Goal: Information Seeking & Learning: Learn about a topic

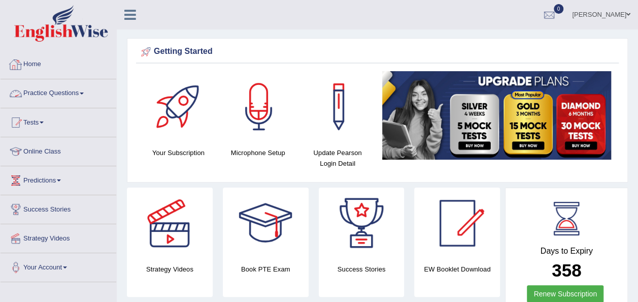
click at [62, 88] on link "Practice Questions" at bounding box center [59, 91] width 116 height 25
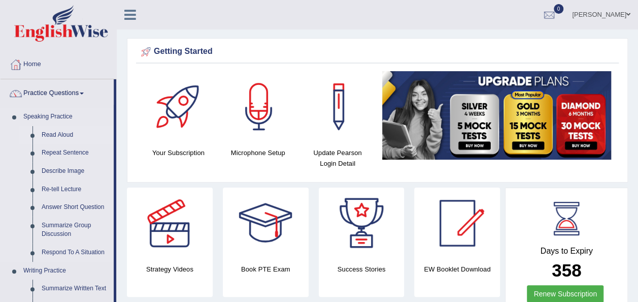
click at [57, 133] on link "Read Aloud" at bounding box center [75, 135] width 77 height 18
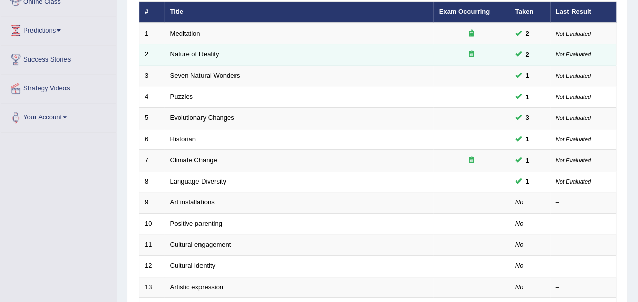
scroll to position [149, 0]
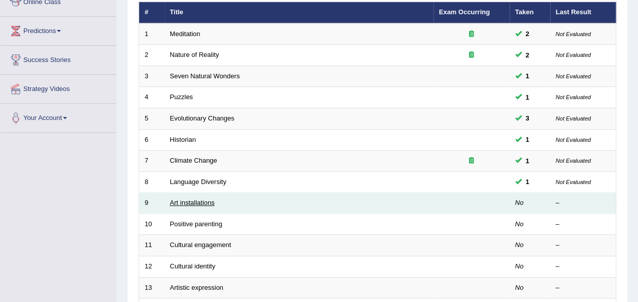
click at [200, 199] on link "Art installations" at bounding box center [192, 203] width 45 height 8
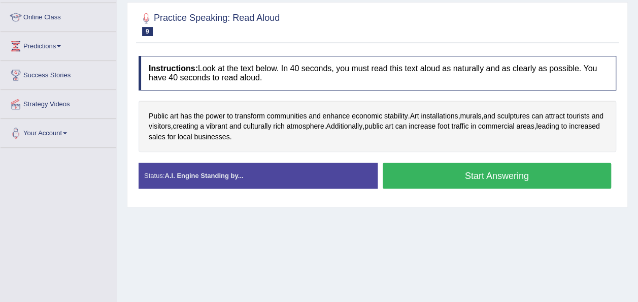
scroll to position [134, 0]
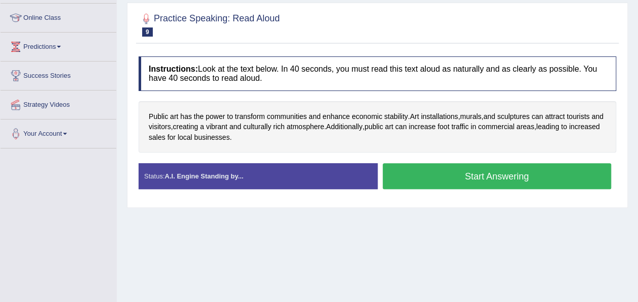
click at [495, 183] on button "Start Answering" at bounding box center [497, 176] width 229 height 26
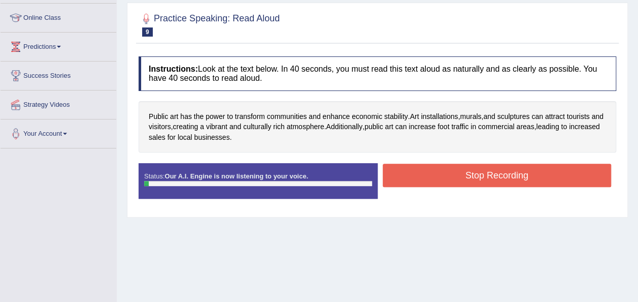
click at [495, 183] on button "Stop Recording" at bounding box center [497, 175] width 229 height 23
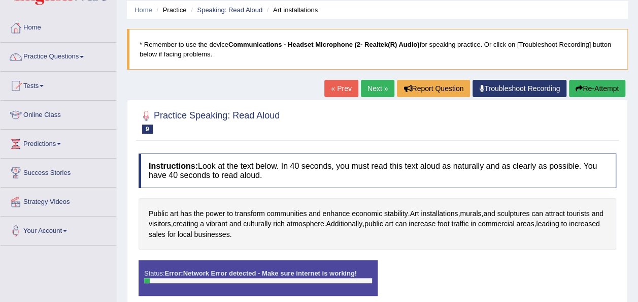
scroll to position [36, 0]
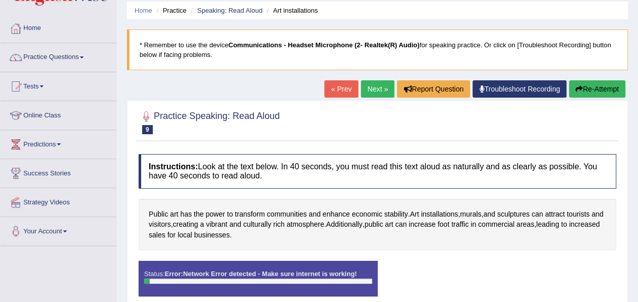
click at [586, 89] on button "Re-Attempt" at bounding box center [597, 88] width 56 height 17
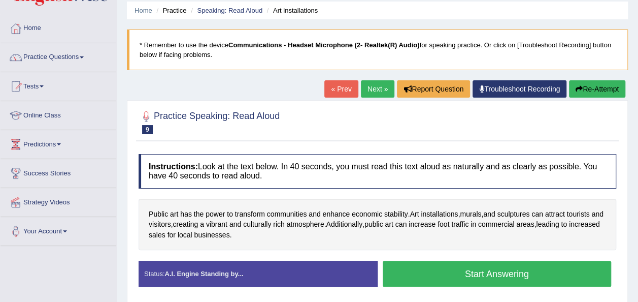
click at [457, 271] on button "Start Answering" at bounding box center [497, 274] width 229 height 26
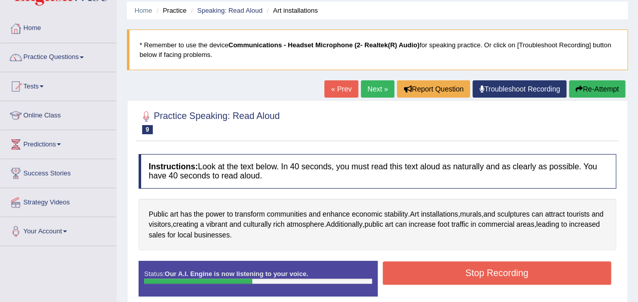
click at [457, 271] on button "Stop Recording" at bounding box center [497, 272] width 229 height 23
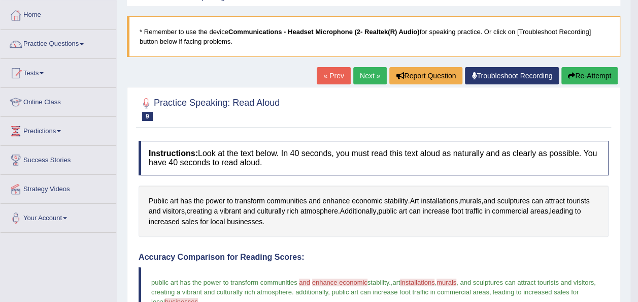
scroll to position [49, 0]
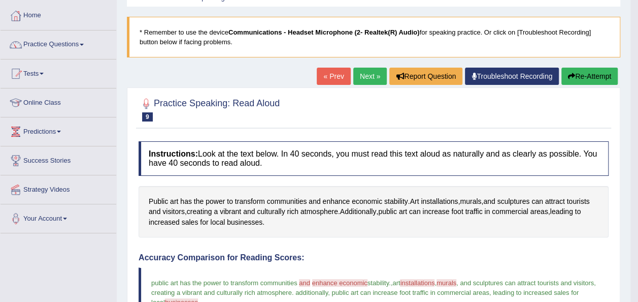
click at [586, 79] on button "Re-Attempt" at bounding box center [590, 76] width 56 height 17
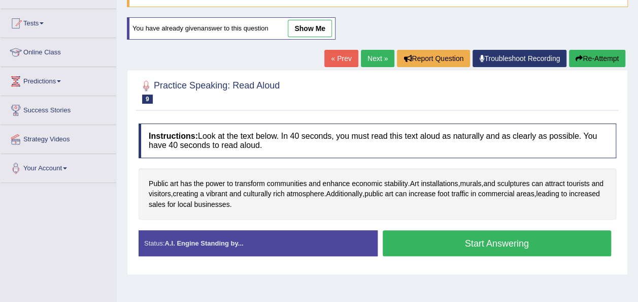
click at [500, 233] on button "Start Answering" at bounding box center [497, 243] width 229 height 26
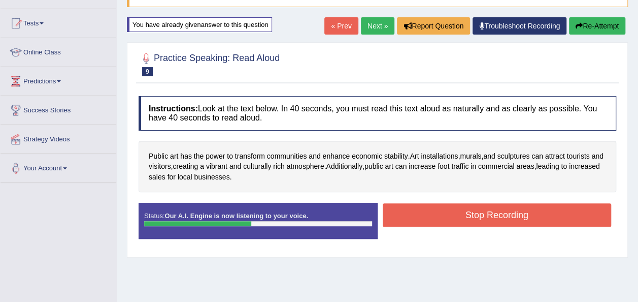
click at [487, 209] on button "Stop Recording" at bounding box center [497, 214] width 229 height 23
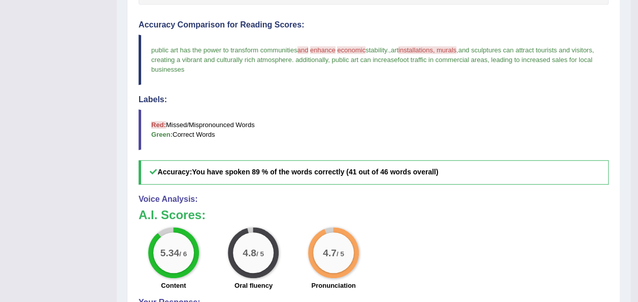
scroll to position [356, 0]
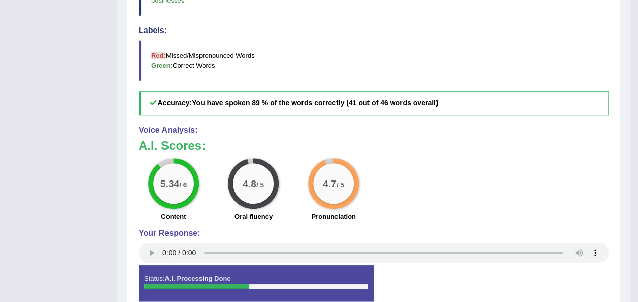
click at [399, 176] on div "5.34 / 6 Content 4.8 / 5 Oral fluency 4.7 / 5 Pronunciation" at bounding box center [374, 191] width 480 height 66
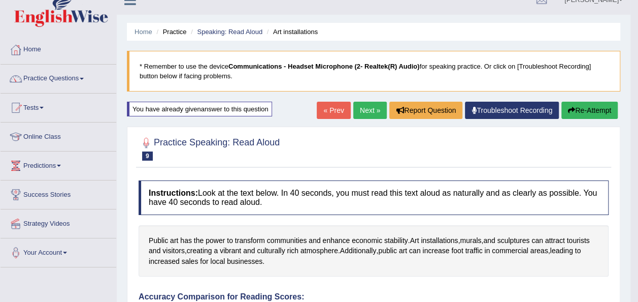
scroll to position [14, 0]
click at [368, 114] on link "Next »" at bounding box center [371, 110] width 34 height 17
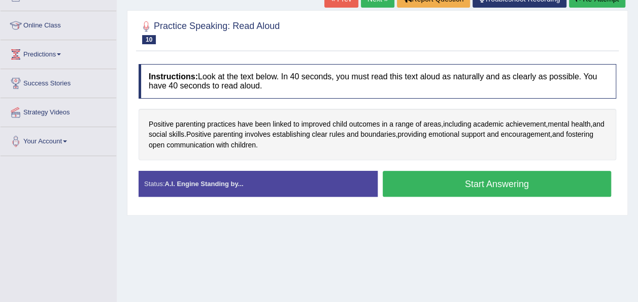
scroll to position [125, 0]
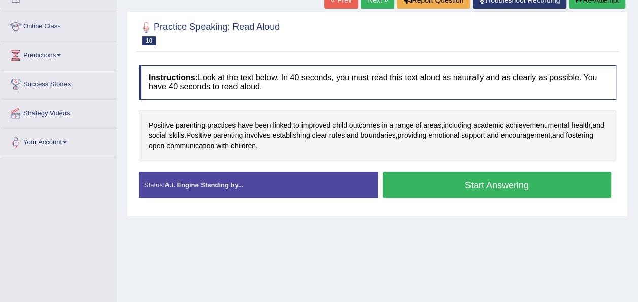
click at [496, 183] on button "Start Answering" at bounding box center [497, 185] width 229 height 26
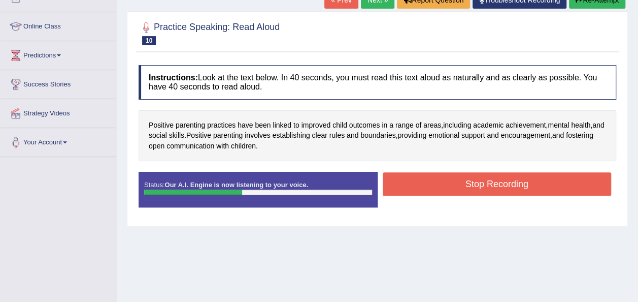
click at [496, 183] on button "Stop Recording" at bounding box center [497, 183] width 229 height 23
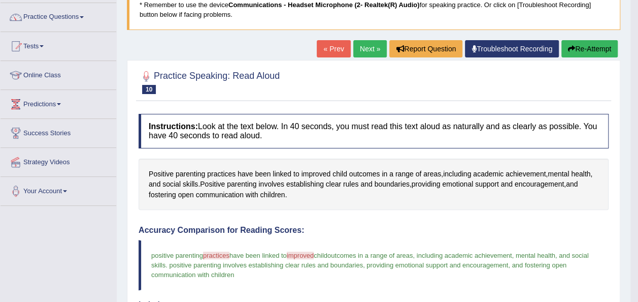
scroll to position [71, 0]
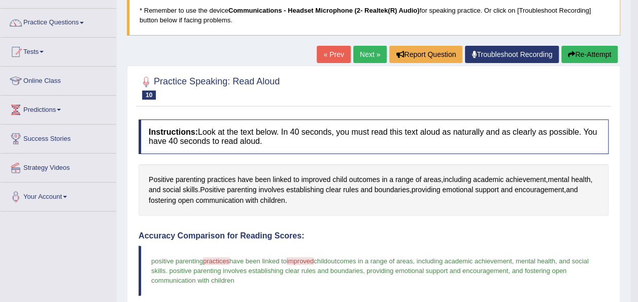
click at [368, 59] on link "Next »" at bounding box center [371, 54] width 34 height 17
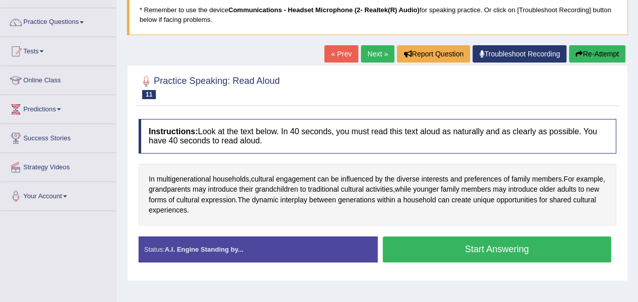
scroll to position [62, 0]
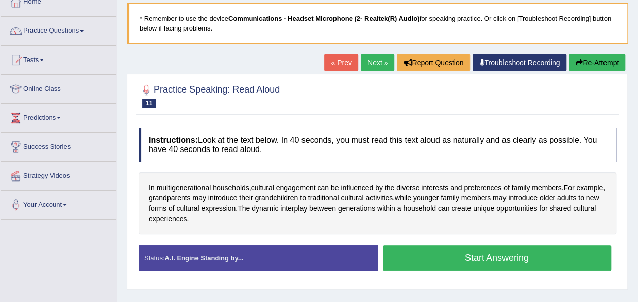
click at [344, 61] on link "« Prev" at bounding box center [342, 62] width 34 height 17
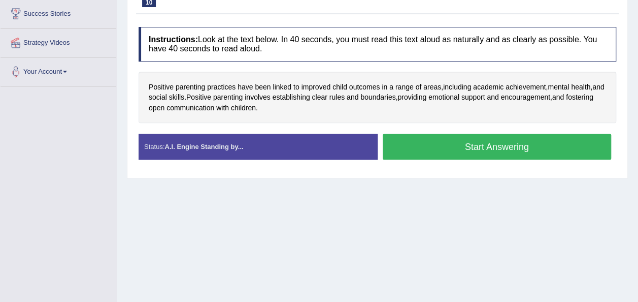
scroll to position [196, 0]
click at [475, 150] on button "Start Answering" at bounding box center [497, 147] width 229 height 26
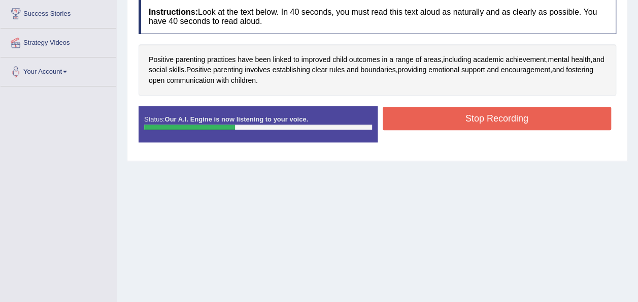
click at [474, 122] on button "Stop Recording" at bounding box center [497, 118] width 229 height 23
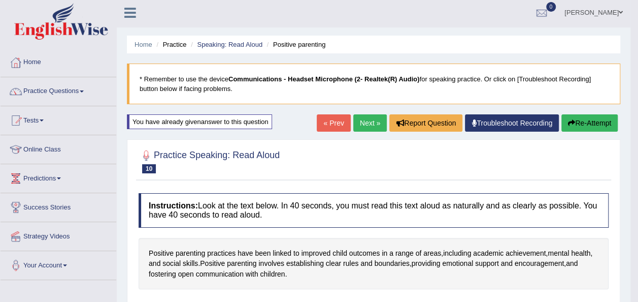
scroll to position [0, 0]
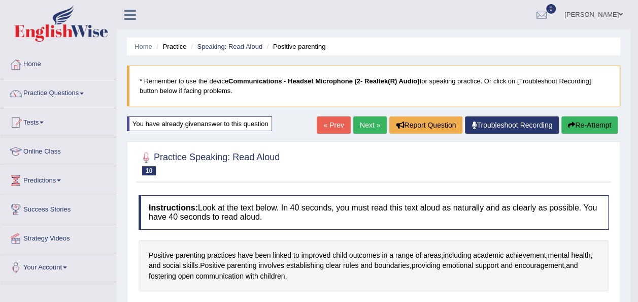
click at [368, 123] on link "Next »" at bounding box center [371, 124] width 34 height 17
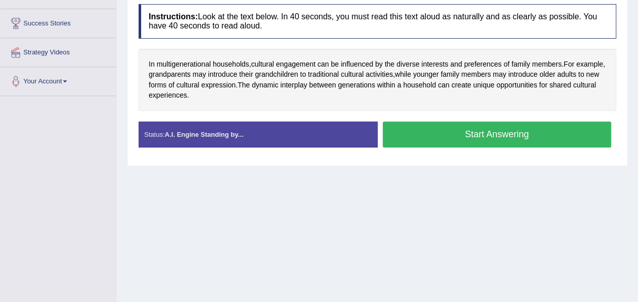
click at [474, 134] on button "Start Answering" at bounding box center [497, 134] width 229 height 26
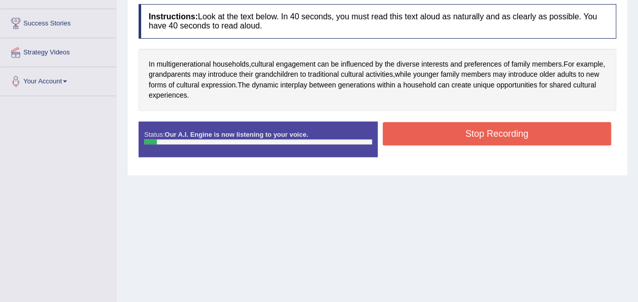
click at [465, 130] on button "Stop Recording" at bounding box center [497, 133] width 229 height 23
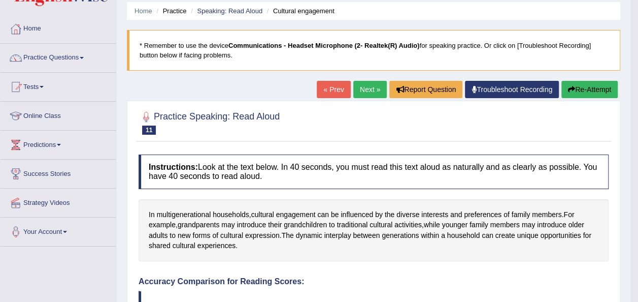
scroll to position [34, 0]
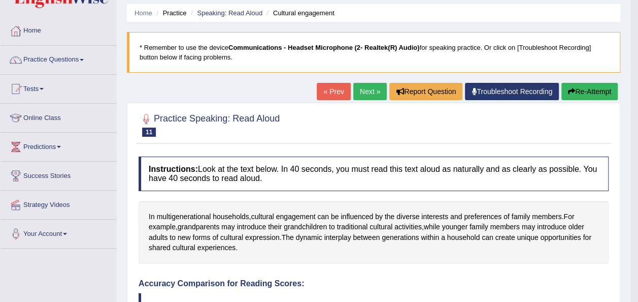
click at [578, 86] on button "Re-Attempt" at bounding box center [590, 91] width 56 height 17
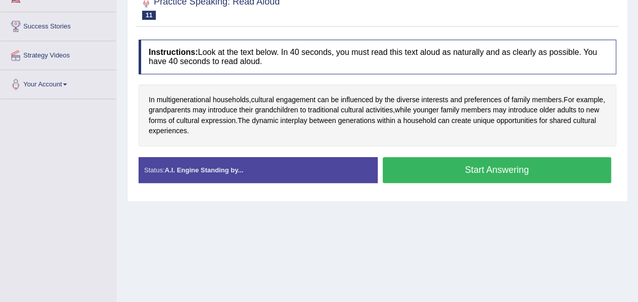
click at [491, 171] on button "Start Answering" at bounding box center [497, 170] width 229 height 26
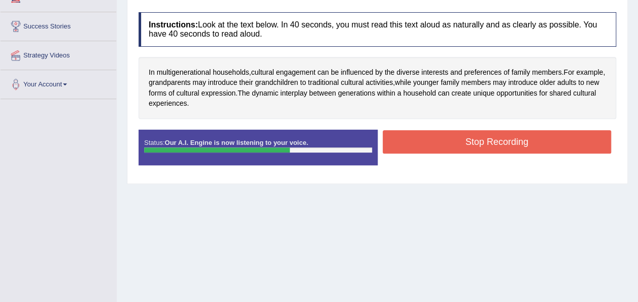
click at [489, 142] on button "Stop Recording" at bounding box center [497, 141] width 229 height 23
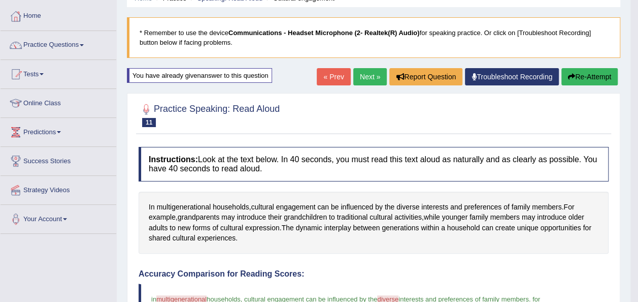
scroll to position [34, 0]
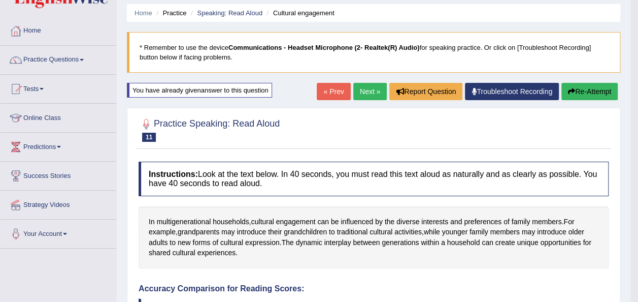
click at [364, 95] on link "Next »" at bounding box center [371, 91] width 34 height 17
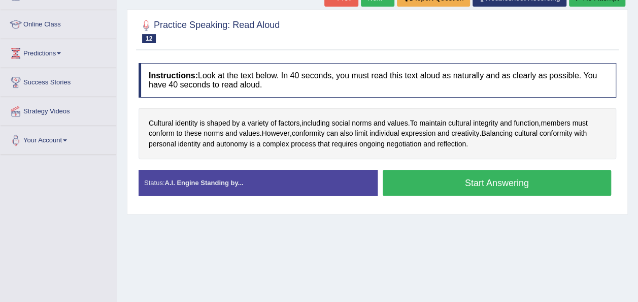
click at [519, 187] on button "Start Answering" at bounding box center [497, 183] width 229 height 26
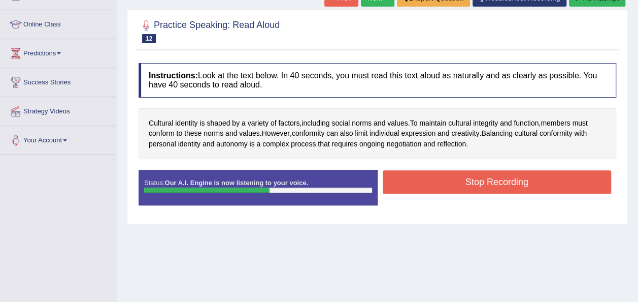
click at [519, 187] on button "Stop Recording" at bounding box center [497, 181] width 229 height 23
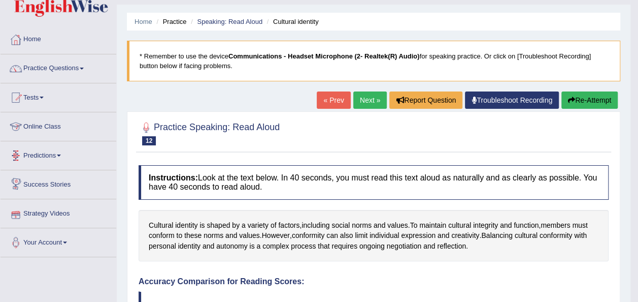
scroll to position [21, 0]
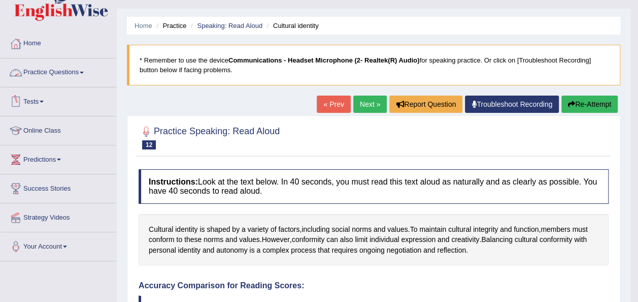
click at [45, 70] on link "Practice Questions" at bounding box center [59, 70] width 116 height 25
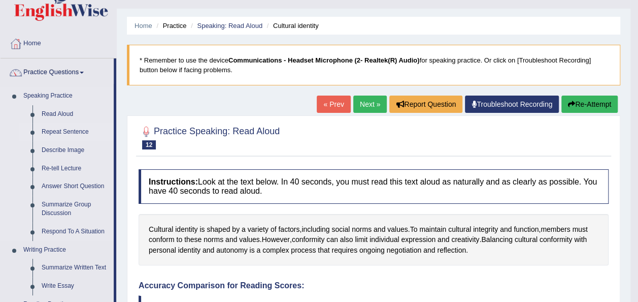
click at [48, 132] on link "Repeat Sentence" at bounding box center [75, 132] width 77 height 18
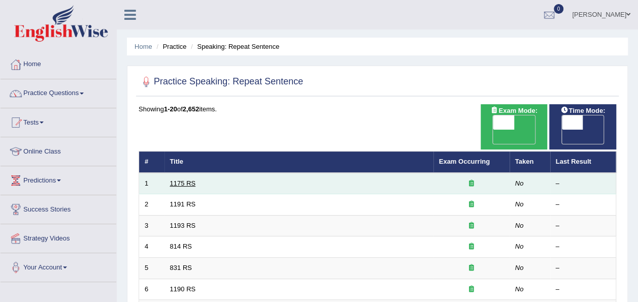
click at [181, 179] on link "1175 RS" at bounding box center [183, 183] width 26 height 8
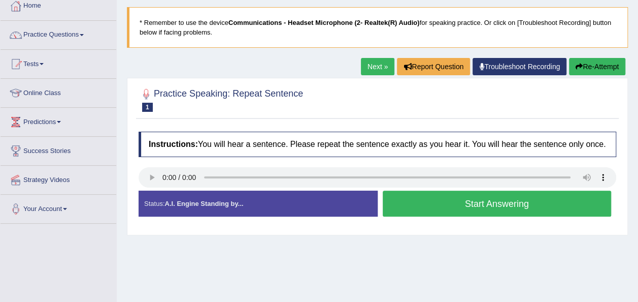
scroll to position [60, 0]
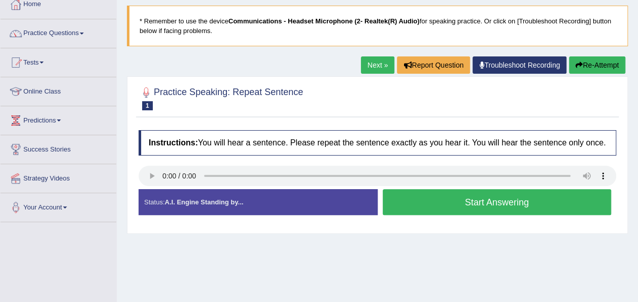
click at [490, 199] on button "Start Answering" at bounding box center [497, 202] width 229 height 26
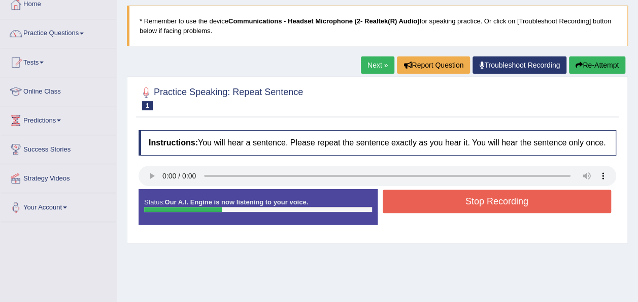
click at [490, 199] on button "Stop Recording" at bounding box center [497, 200] width 229 height 23
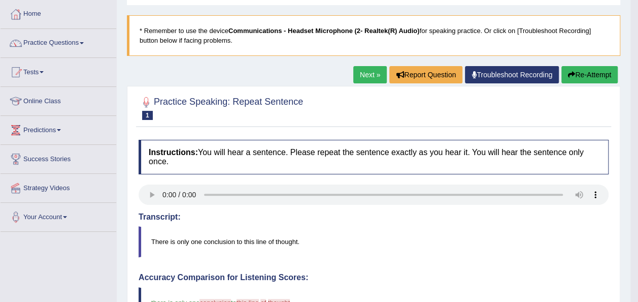
scroll to position [0, 0]
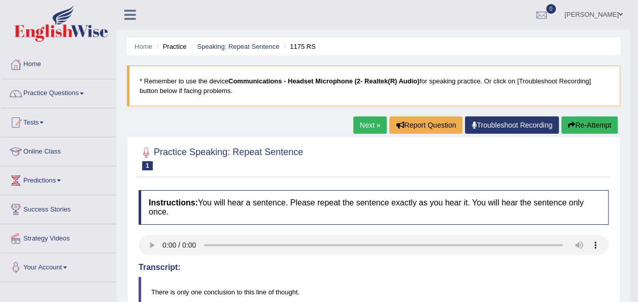
click at [366, 132] on link "Next »" at bounding box center [371, 124] width 34 height 17
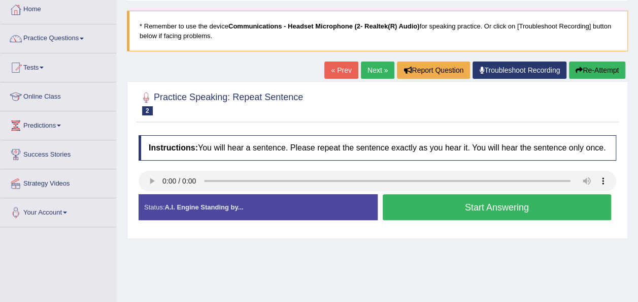
click at [491, 207] on button "Start Answering" at bounding box center [497, 207] width 229 height 26
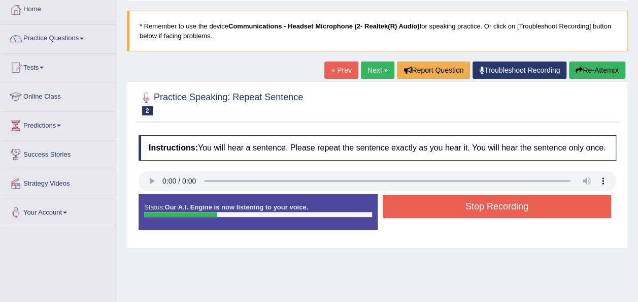
click at [491, 207] on button "Stop Recording" at bounding box center [497, 206] width 229 height 23
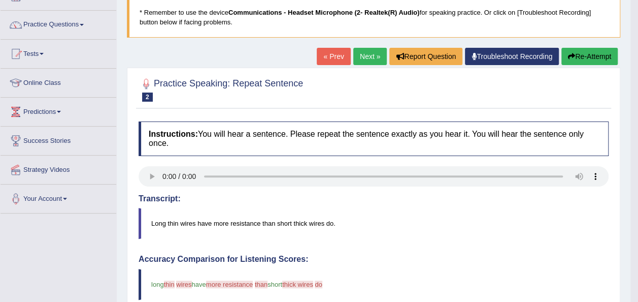
scroll to position [66, 0]
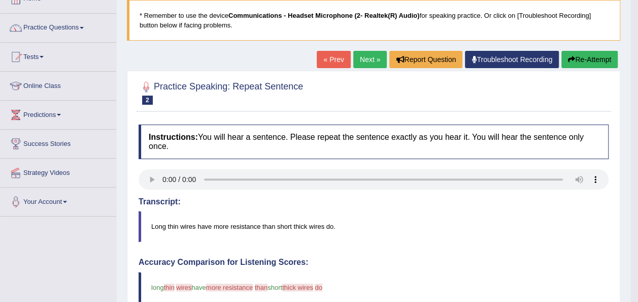
click at [370, 66] on link "Next »" at bounding box center [371, 59] width 34 height 17
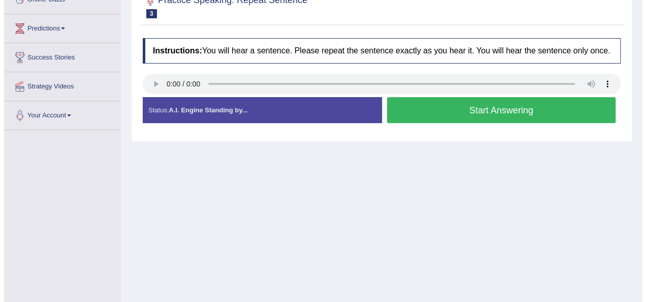
scroll to position [151, 0]
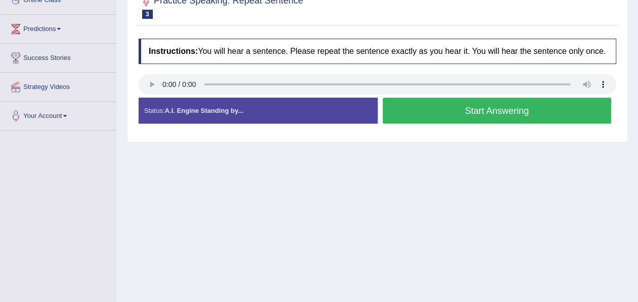
click at [453, 113] on button "Start Answering" at bounding box center [497, 111] width 229 height 26
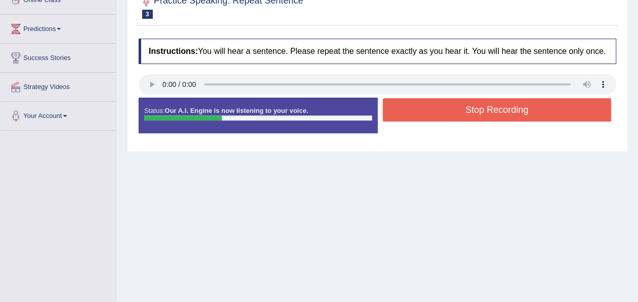
click at [453, 113] on button "Stop Recording" at bounding box center [497, 109] width 229 height 23
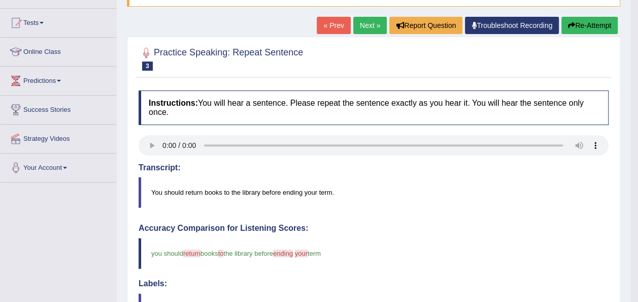
scroll to position [76, 0]
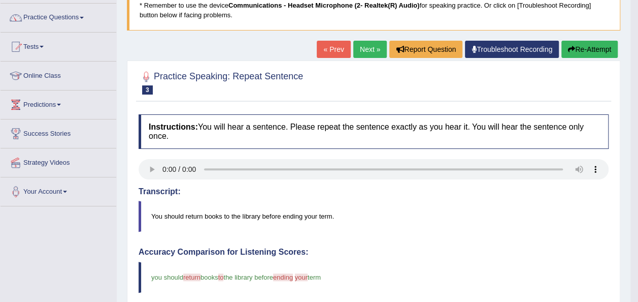
click at [361, 49] on link "Next »" at bounding box center [371, 49] width 34 height 17
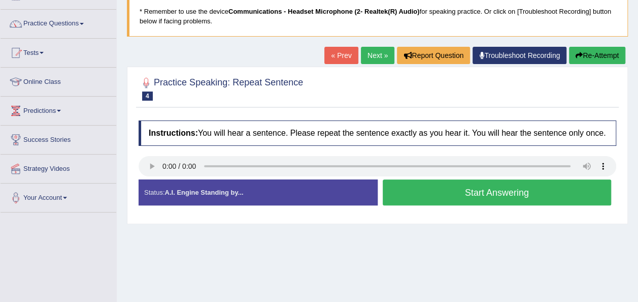
click at [507, 189] on button "Start Answering" at bounding box center [497, 192] width 229 height 26
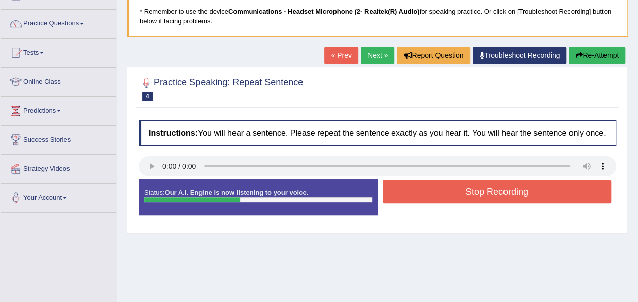
click at [507, 189] on button "Stop Recording" at bounding box center [497, 191] width 229 height 23
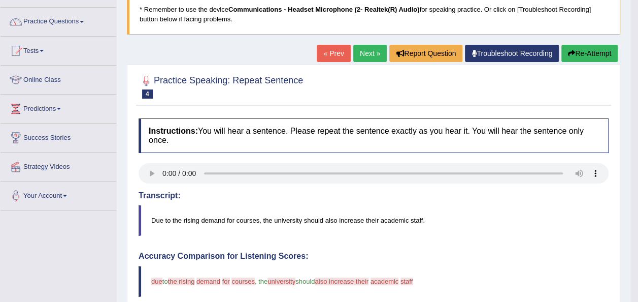
scroll to position [56, 0]
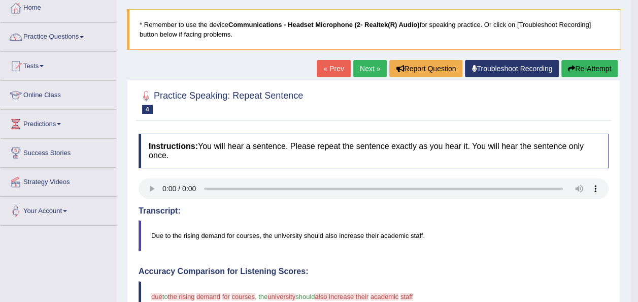
click at [603, 67] on button "Re-Attempt" at bounding box center [590, 68] width 56 height 17
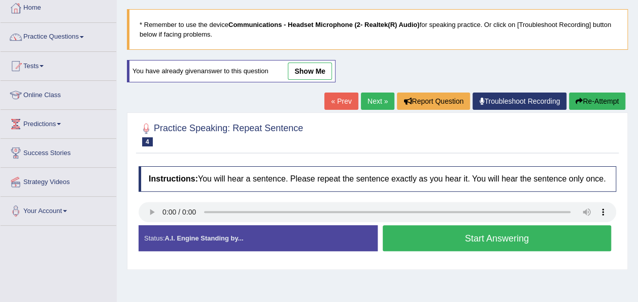
click at [454, 230] on button "Start Answering" at bounding box center [497, 238] width 229 height 26
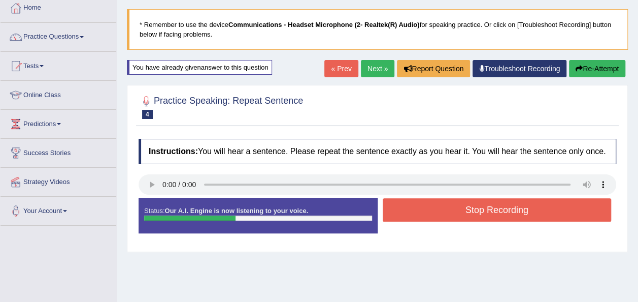
click at [451, 204] on button "Stop Recording" at bounding box center [497, 209] width 229 height 23
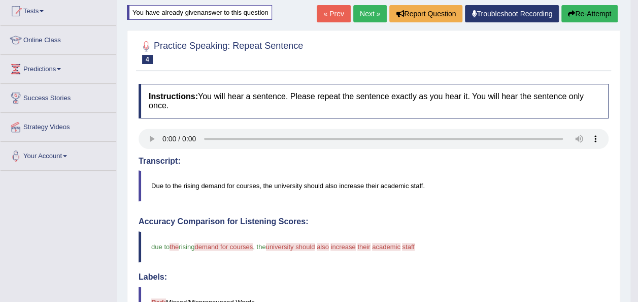
scroll to position [89, 0]
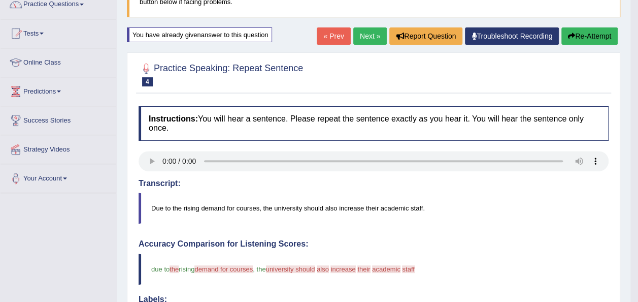
click at [372, 39] on link "Next »" at bounding box center [371, 35] width 34 height 17
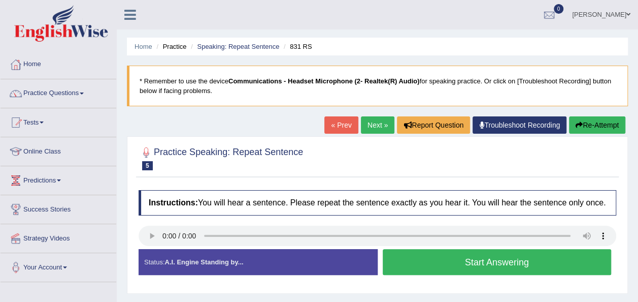
click at [513, 259] on button "Start Answering" at bounding box center [497, 262] width 229 height 26
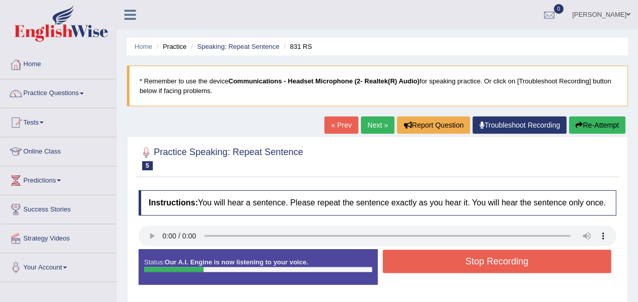
click at [513, 259] on button "Stop Recording" at bounding box center [497, 260] width 229 height 23
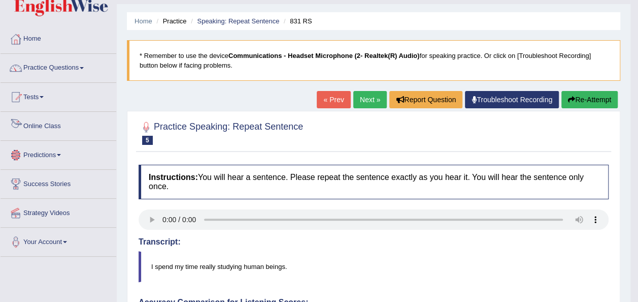
scroll to position [22, 0]
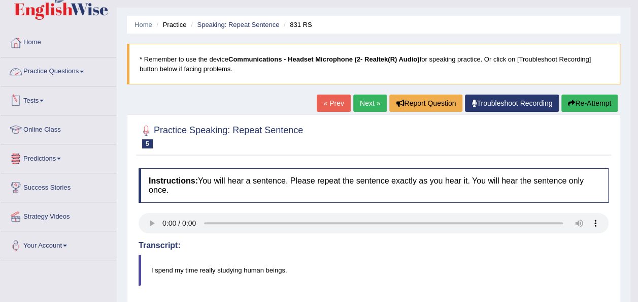
click at [62, 61] on link "Practice Questions" at bounding box center [59, 69] width 116 height 25
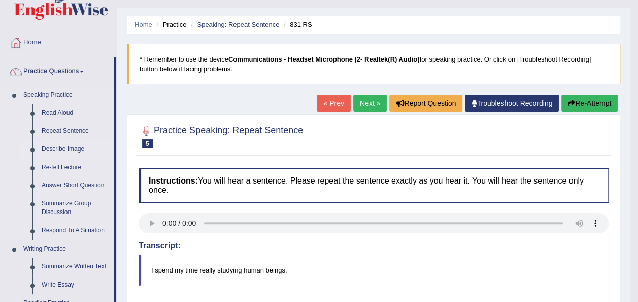
click at [56, 146] on link "Describe Image" at bounding box center [75, 149] width 77 height 18
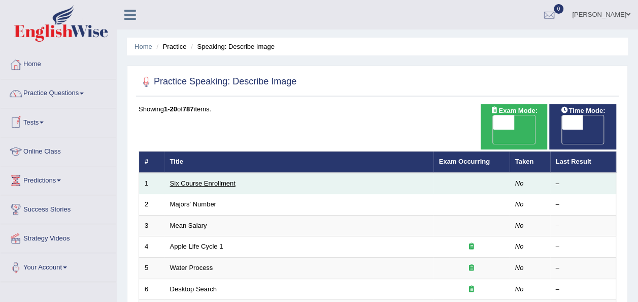
click at [207, 179] on link "Six Course Enrollment" at bounding box center [203, 183] width 66 height 8
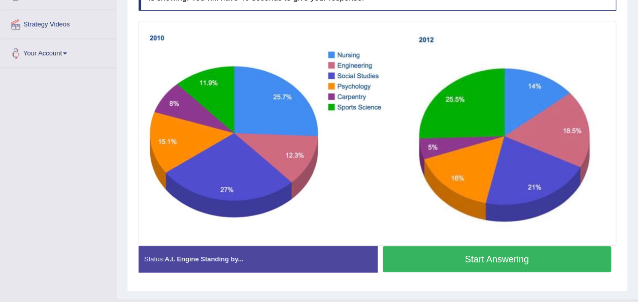
scroll to position [213, 0]
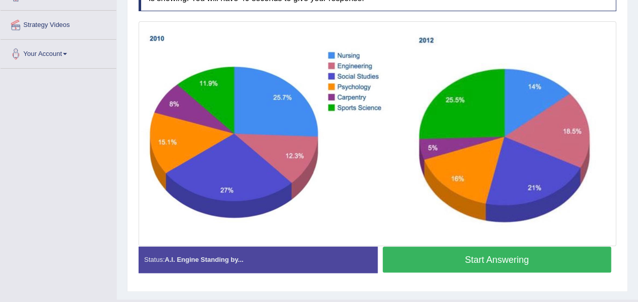
click at [515, 255] on button "Start Answering" at bounding box center [497, 259] width 229 height 26
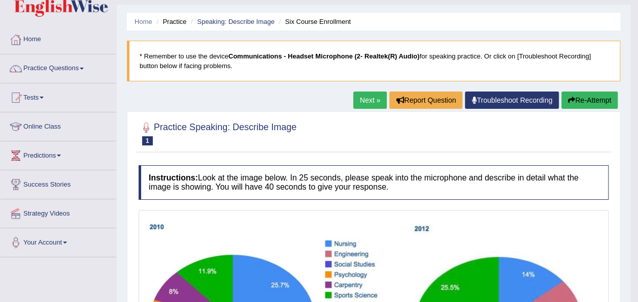
scroll to position [24, 0]
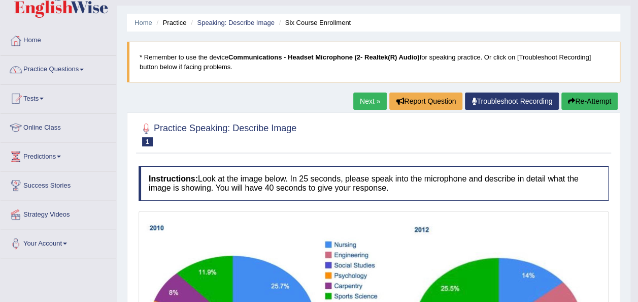
click at [589, 97] on button "Re-Attempt" at bounding box center [590, 100] width 56 height 17
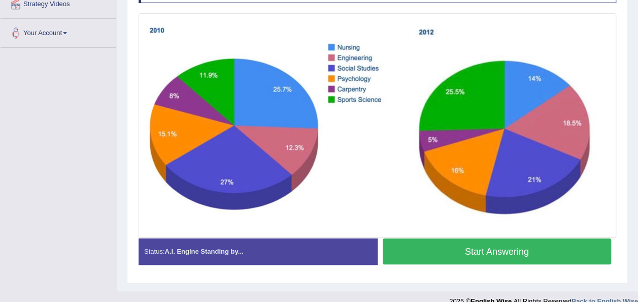
scroll to position [235, 0]
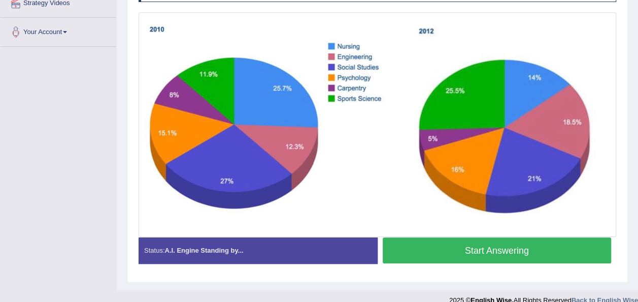
click at [457, 244] on button "Start Answering" at bounding box center [497, 250] width 229 height 26
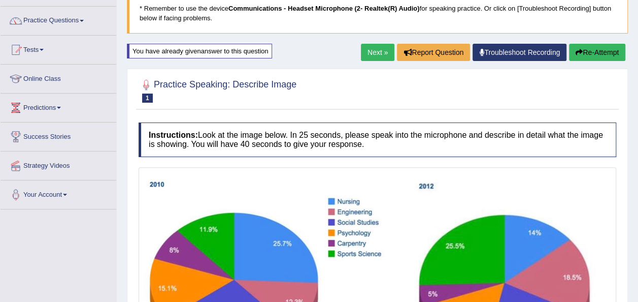
scroll to position [213, 0]
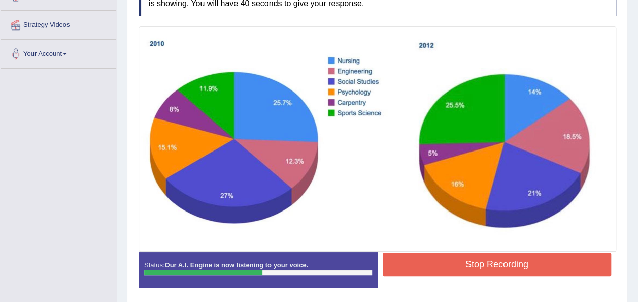
click at [462, 258] on button "Stop Recording" at bounding box center [497, 263] width 229 height 23
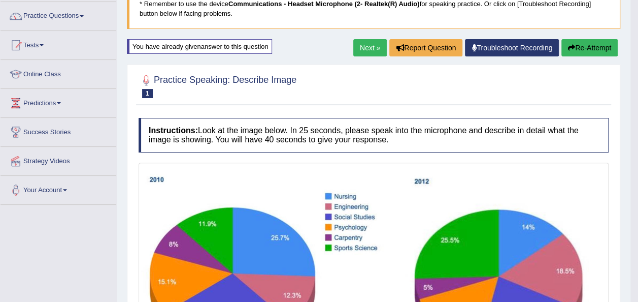
scroll to position [56, 0]
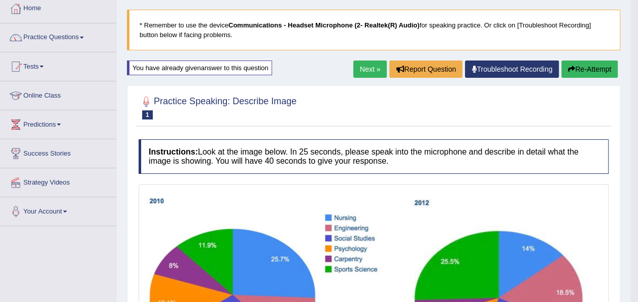
click at [584, 71] on button "Re-Attempt" at bounding box center [590, 68] width 56 height 17
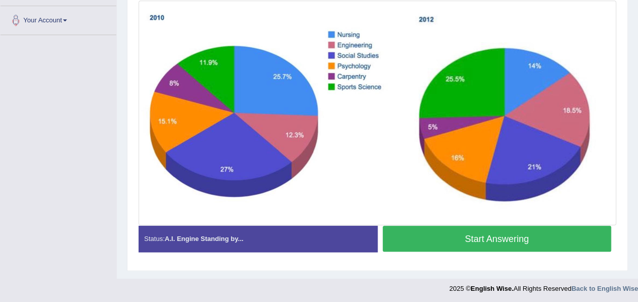
click at [480, 246] on button "Start Answering" at bounding box center [497, 239] width 229 height 26
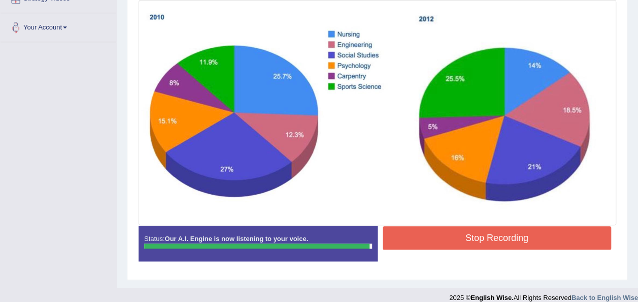
click at [480, 246] on button "Stop Recording" at bounding box center [497, 237] width 229 height 23
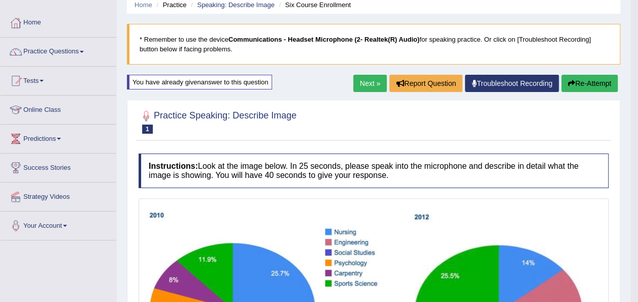
scroll to position [27, 0]
